Goal: Navigation & Orientation: Understand site structure

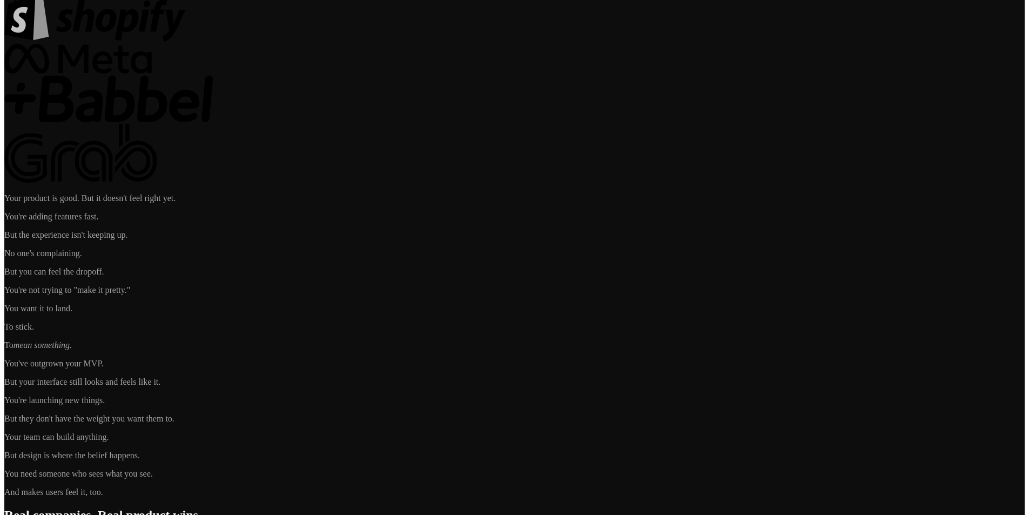
scroll to position [4009, 0]
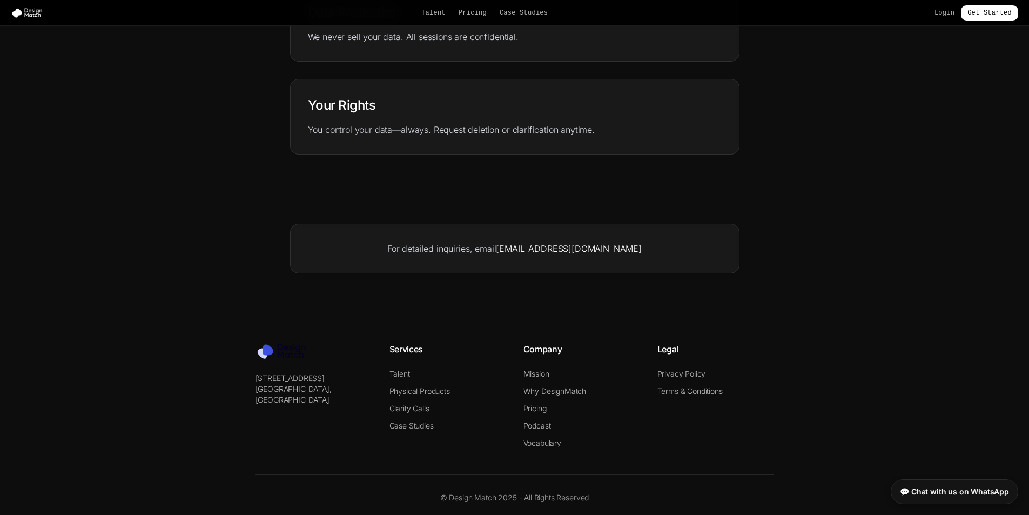
scroll to position [477, 0]
click at [667, 385] on link "Terms & Conditions" at bounding box center [689, 389] width 65 height 9
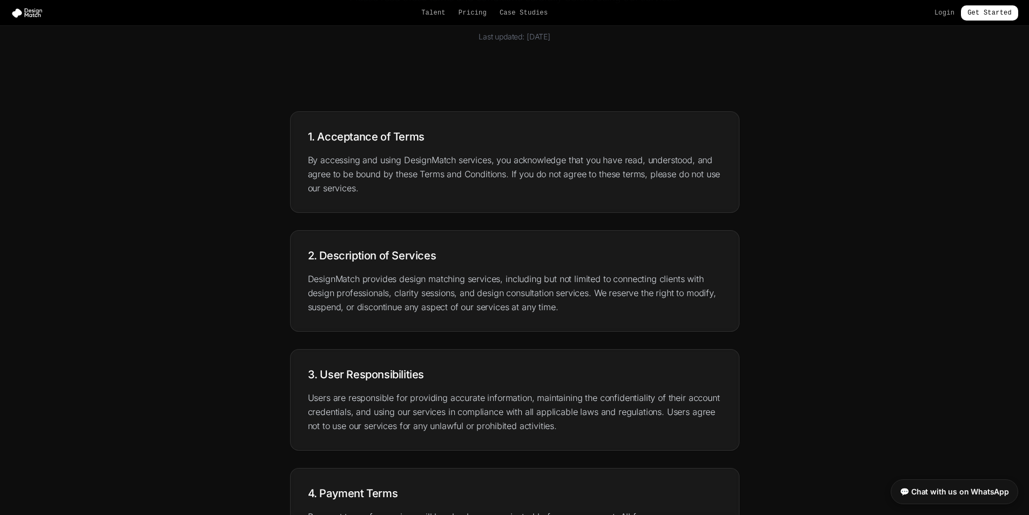
scroll to position [1365, 0]
